Goal: Task Accomplishment & Management: Manage account settings

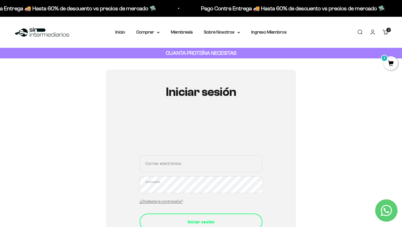
type input "[EMAIL_ADDRESS][DOMAIN_NAME]"
click at [187, 219] on div "Iniciar sesión" at bounding box center [201, 221] width 101 height 7
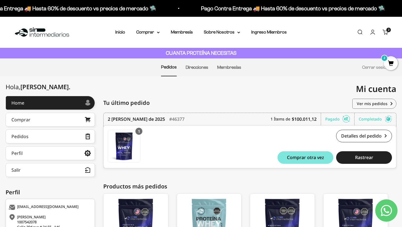
click at [388, 31] on span "2" at bounding box center [388, 29] width 1 height 3
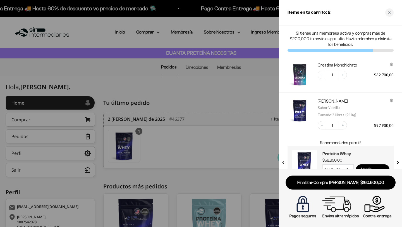
scroll to position [15, 0]
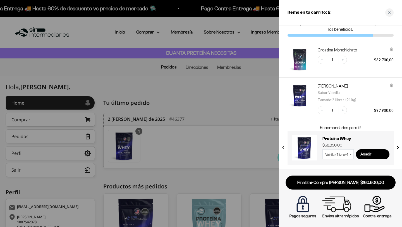
click at [323, 165] on div "Recomendados para ti! Pancakes de Proteína - 770g $64.900,00 Añadir Proteína Wh…" at bounding box center [340, 144] width 123 height 49
